Goal: Transaction & Acquisition: Purchase product/service

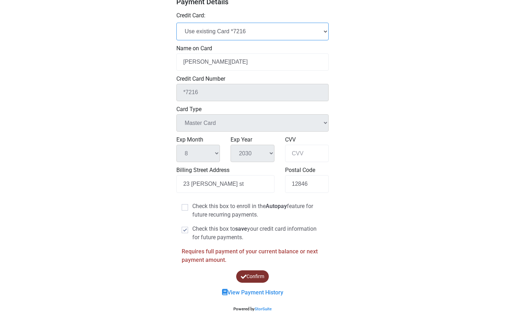
scroll to position [185, 0]
click at [298, 148] on input "CVV" at bounding box center [307, 153] width 44 height 17
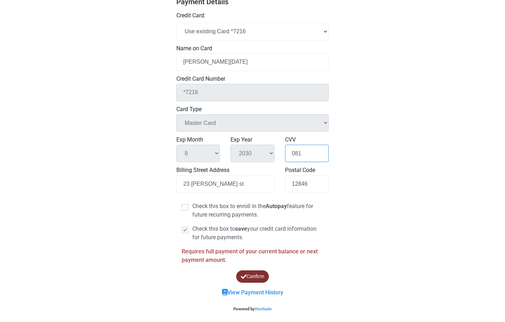
type input "081"
click at [256, 278] on button "Confirm" at bounding box center [252, 276] width 34 height 13
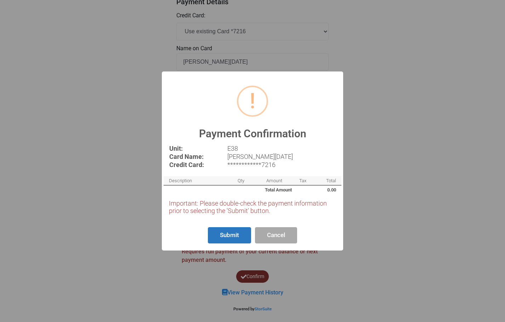
click at [244, 237] on button "Submit" at bounding box center [229, 235] width 43 height 17
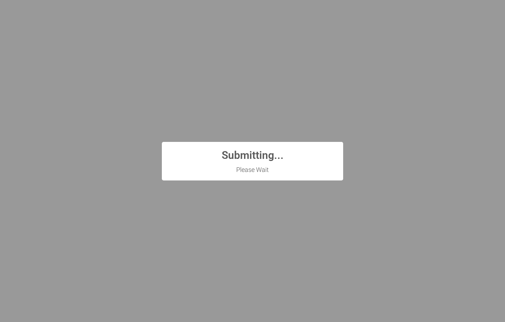
scroll to position [0, 0]
click at [403, 161] on div "? ! i Submitting... × Please Wait OK Cancel" at bounding box center [252, 161] width 505 height 322
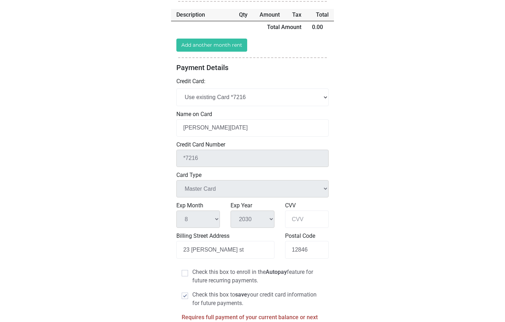
scroll to position [126, 0]
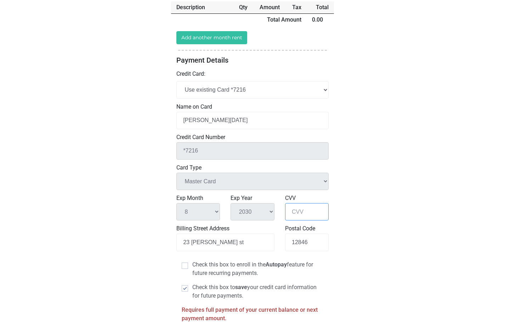
click at [302, 212] on input "CVV" at bounding box center [307, 211] width 44 height 17
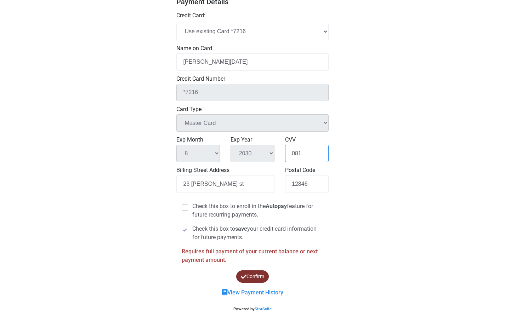
scroll to position [185, 0]
type input "081"
click at [253, 278] on button "Confirm" at bounding box center [253, 276] width 34 height 13
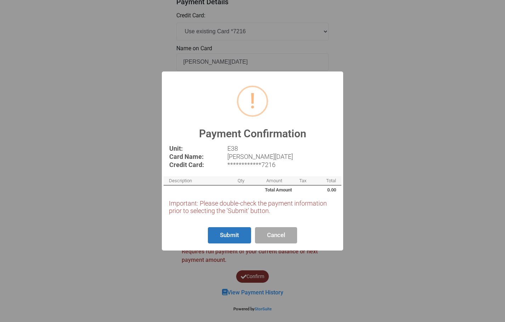
click at [235, 230] on button "Submit" at bounding box center [229, 235] width 43 height 17
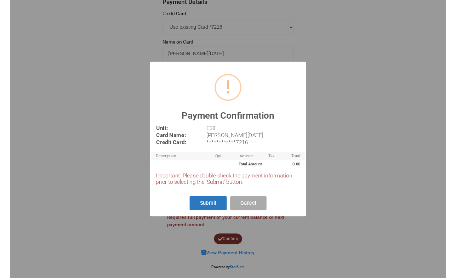
scroll to position [0, 0]
